Goal: Find contact information: Find contact information

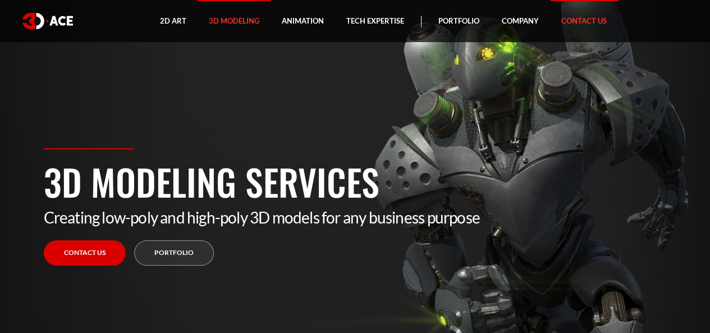
click at [590, 25] on link "Contact Us" at bounding box center [584, 21] width 68 height 42
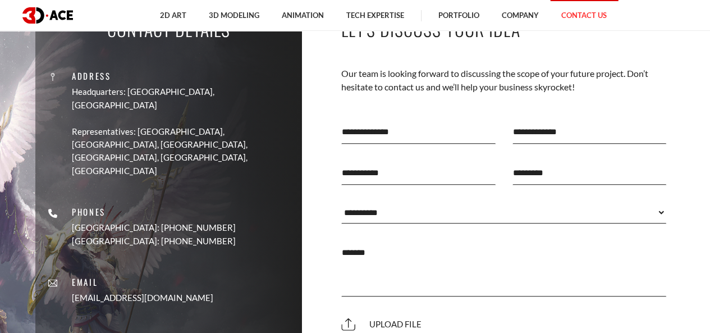
scroll to position [355, 0]
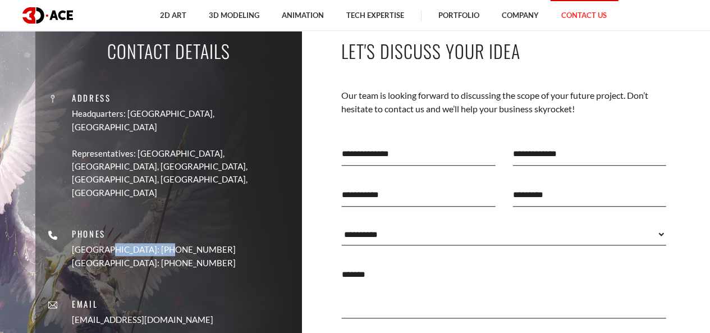
drag, startPoint x: 146, startPoint y: 208, endPoint x: 209, endPoint y: 206, distance: 62.9
click at [209, 206] on div "Address Headquarters: [GEOGRAPHIC_DATA], Cyprus Representatives: [GEOGRAPHIC_DA…" at bounding box center [169, 203] width 250 height 263
copy p "[PHONE_NUMBER]"
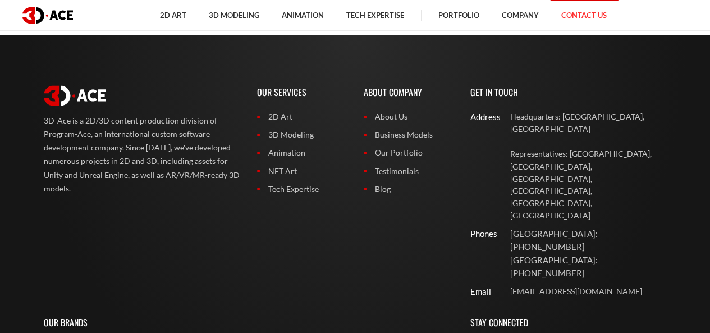
scroll to position [889, 0]
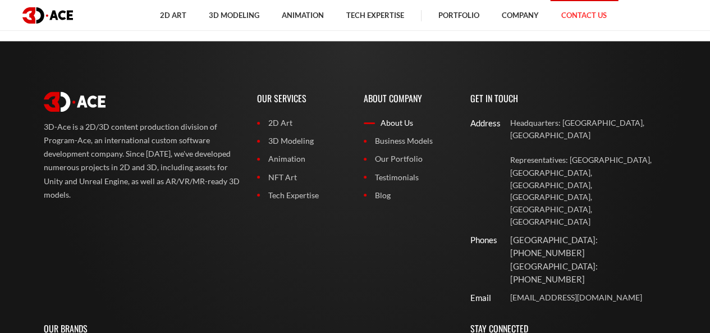
click at [387, 123] on link "About Us" at bounding box center [409, 123] width 90 height 12
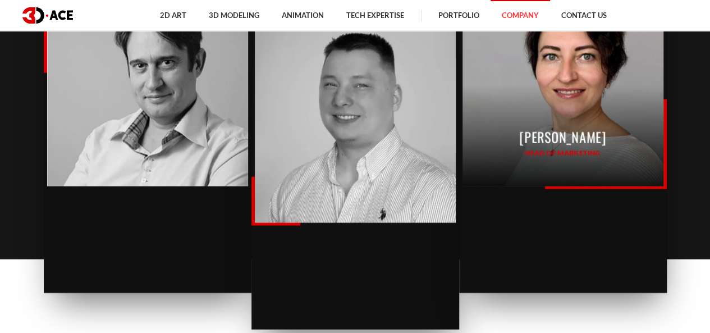
scroll to position [1253, 0]
